Goal: Task Accomplishment & Management: Manage account settings

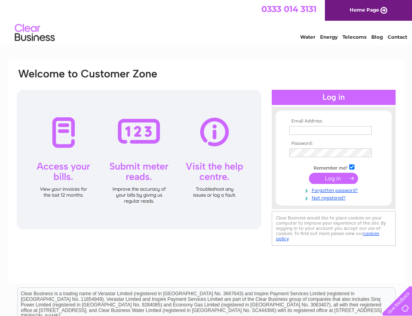
type input "[PERSON_NAME][EMAIL_ADDRESS][DOMAIN_NAME][PERSON_NAME]"
click at [333, 177] on input "submit" at bounding box center [333, 178] width 49 height 11
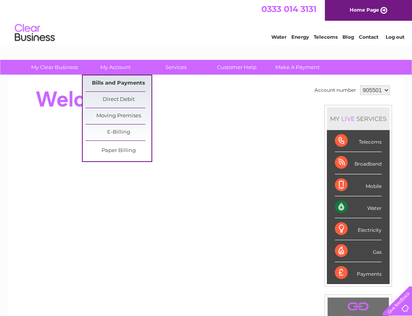
click at [117, 86] on link "Bills and Payments" at bounding box center [118, 83] width 66 height 16
click at [119, 83] on link "Bills and Payments" at bounding box center [118, 83] width 66 height 16
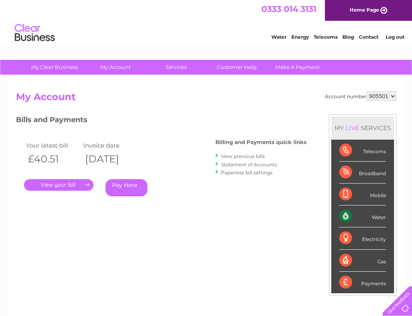
click at [56, 184] on link "." at bounding box center [58, 185] width 69 height 12
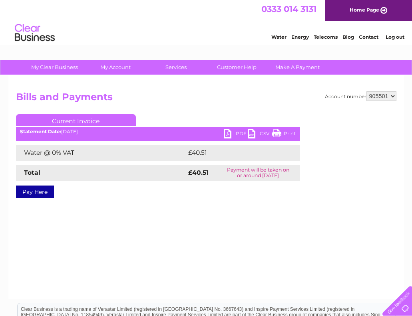
click at [229, 135] on link "PDF" at bounding box center [236, 135] width 24 height 12
click at [227, 134] on link "PDF" at bounding box center [236, 135] width 24 height 12
click at [228, 133] on link "PDF" at bounding box center [236, 135] width 24 height 12
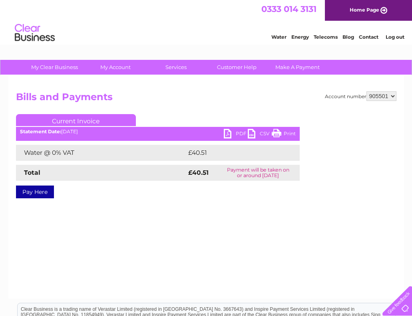
click at [227, 135] on link "PDF" at bounding box center [236, 135] width 24 height 12
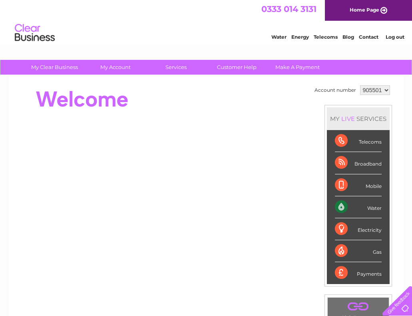
click at [304, 112] on div at bounding box center [161, 99] width 291 height 32
click at [387, 91] on select "905501 905506" at bounding box center [375, 90] width 30 height 10
select select "905506"
click at [360, 85] on select "905501 905506" at bounding box center [375, 90] width 30 height 10
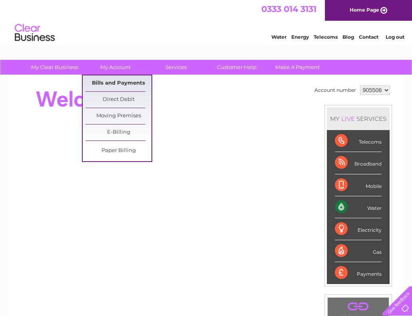
click at [100, 82] on link "Bills and Payments" at bounding box center [118, 83] width 66 height 16
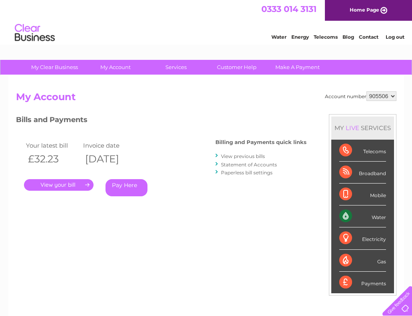
click at [61, 186] on link "." at bounding box center [58, 185] width 69 height 12
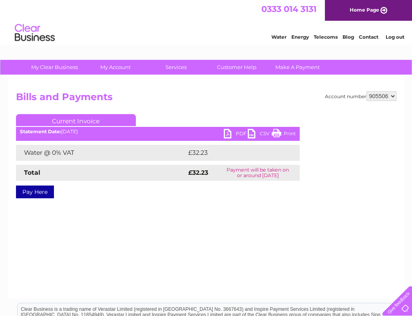
click at [225, 131] on link "PDF" at bounding box center [236, 135] width 24 height 12
click at [226, 134] on link "PDF" at bounding box center [236, 135] width 24 height 12
